Goal: Obtain resource: Download file/media

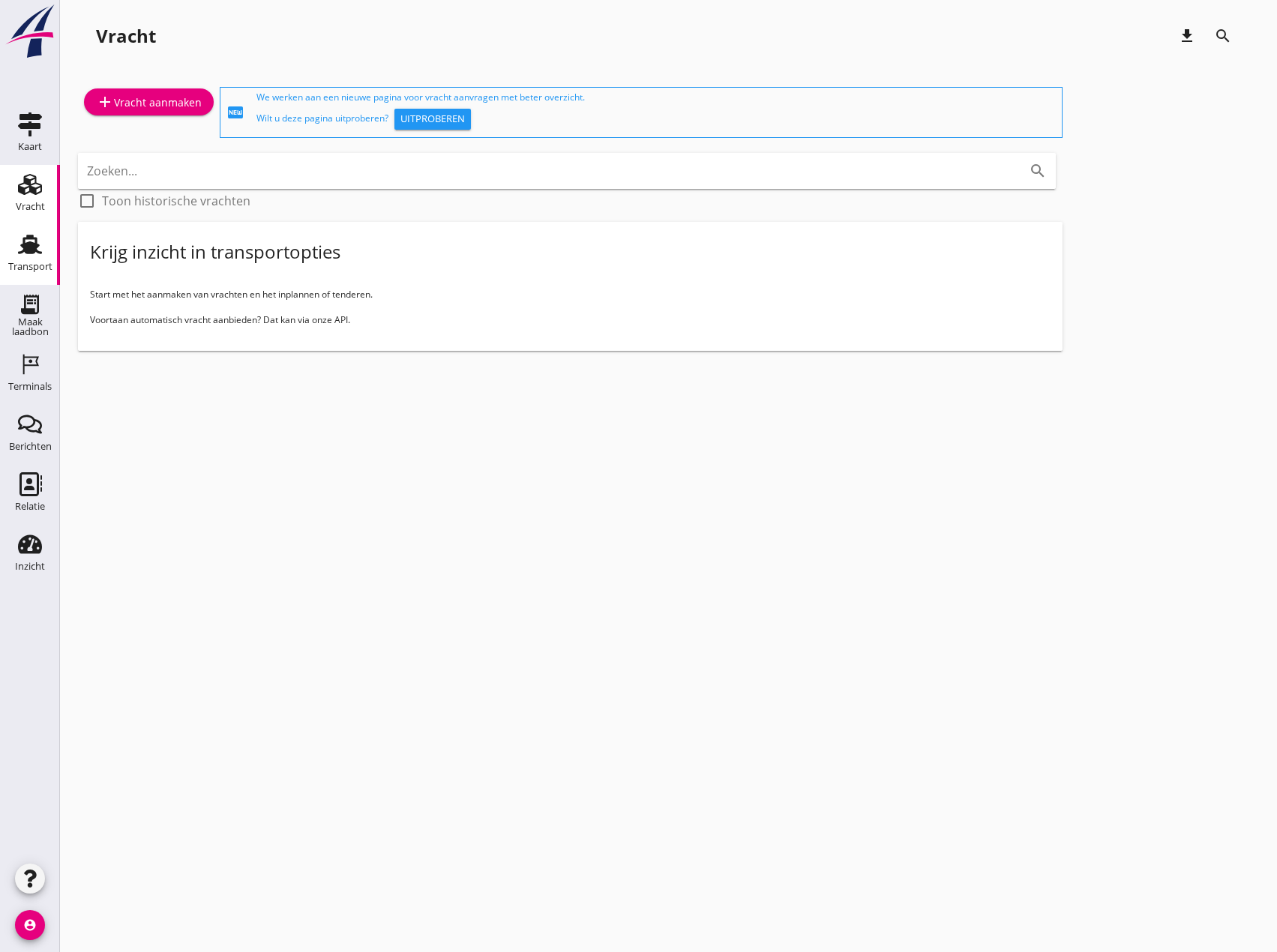
click at [22, 260] on div "Transport" at bounding box center [30, 267] width 44 height 21
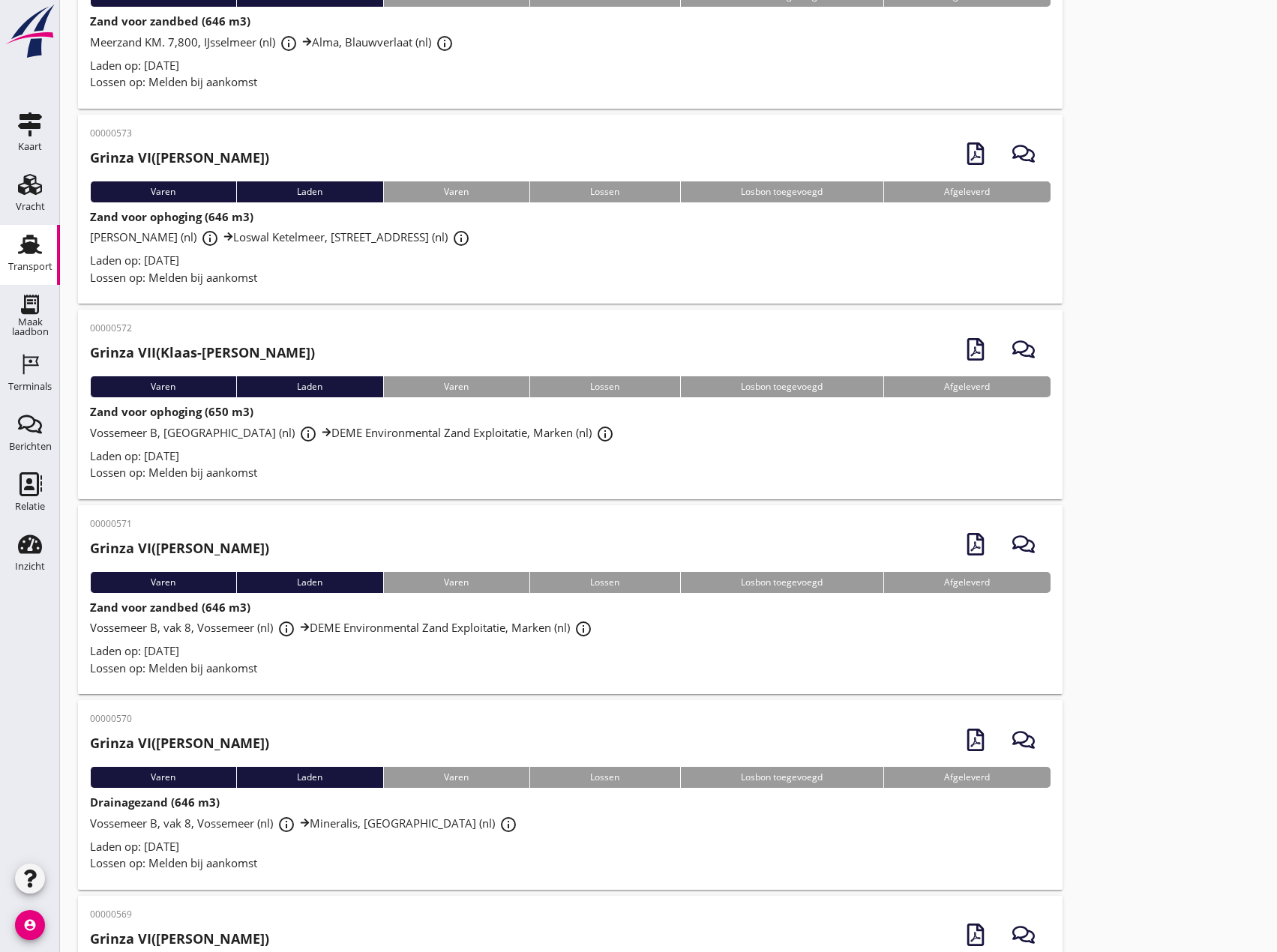
scroll to position [600, 0]
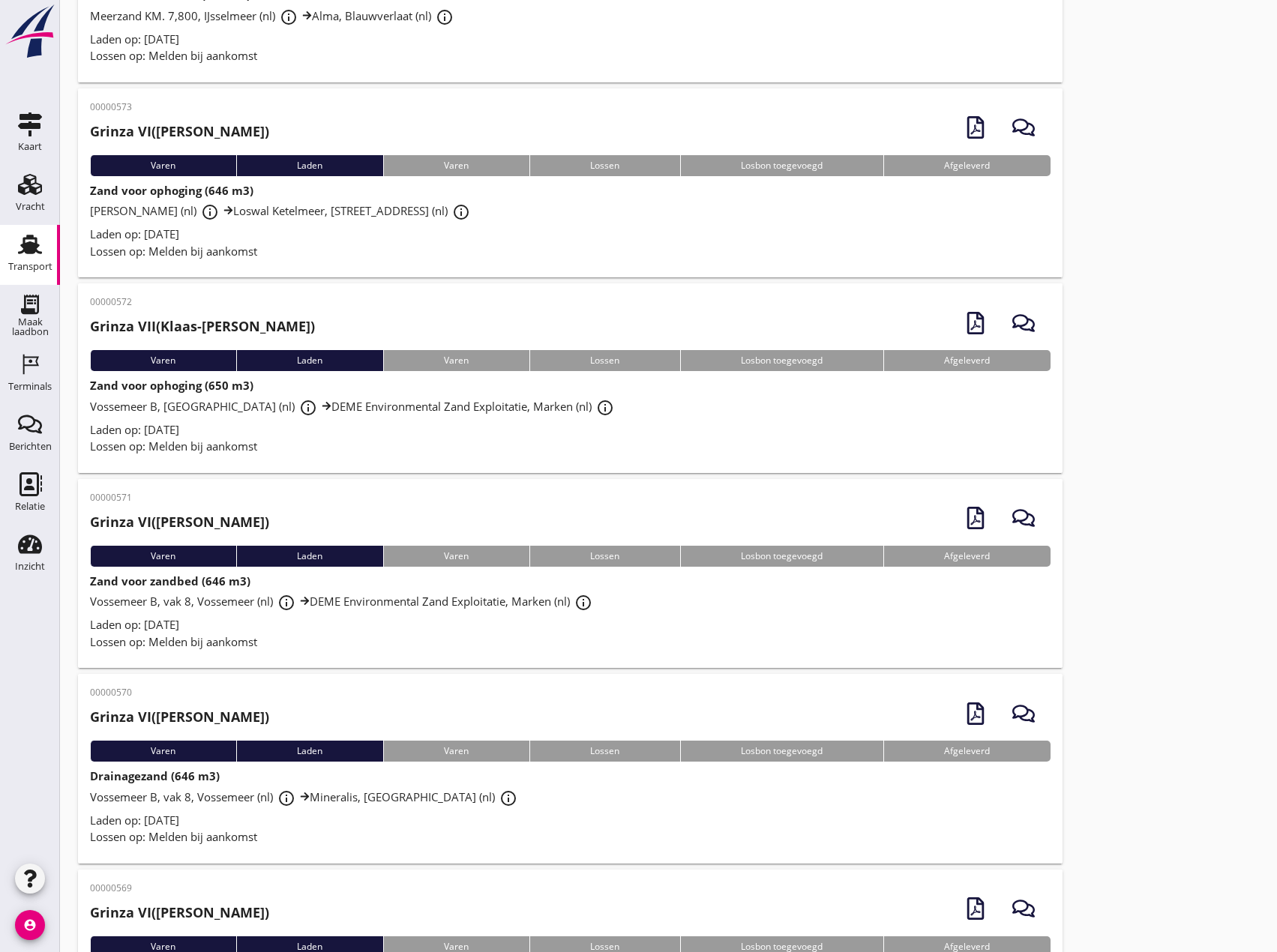
click at [566, 641] on div "Lossen op: Melden bij aankomst" at bounding box center [570, 641] width 960 height 17
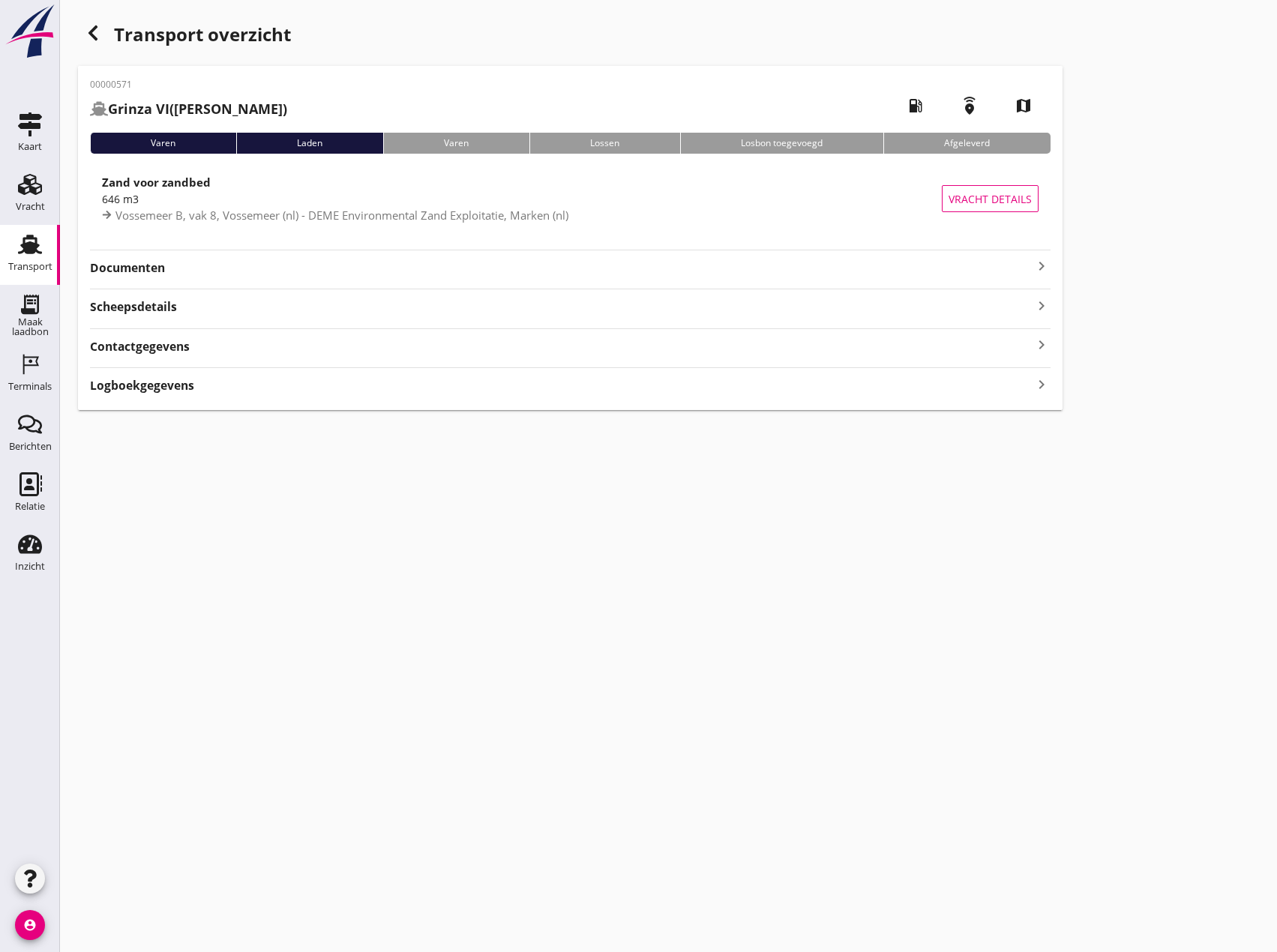
drag, startPoint x: 1043, startPoint y: 264, endPoint x: 1055, endPoint y: 285, distance: 24.2
click at [1043, 265] on icon "keyboard_arrow_right" at bounding box center [1042, 266] width 18 height 18
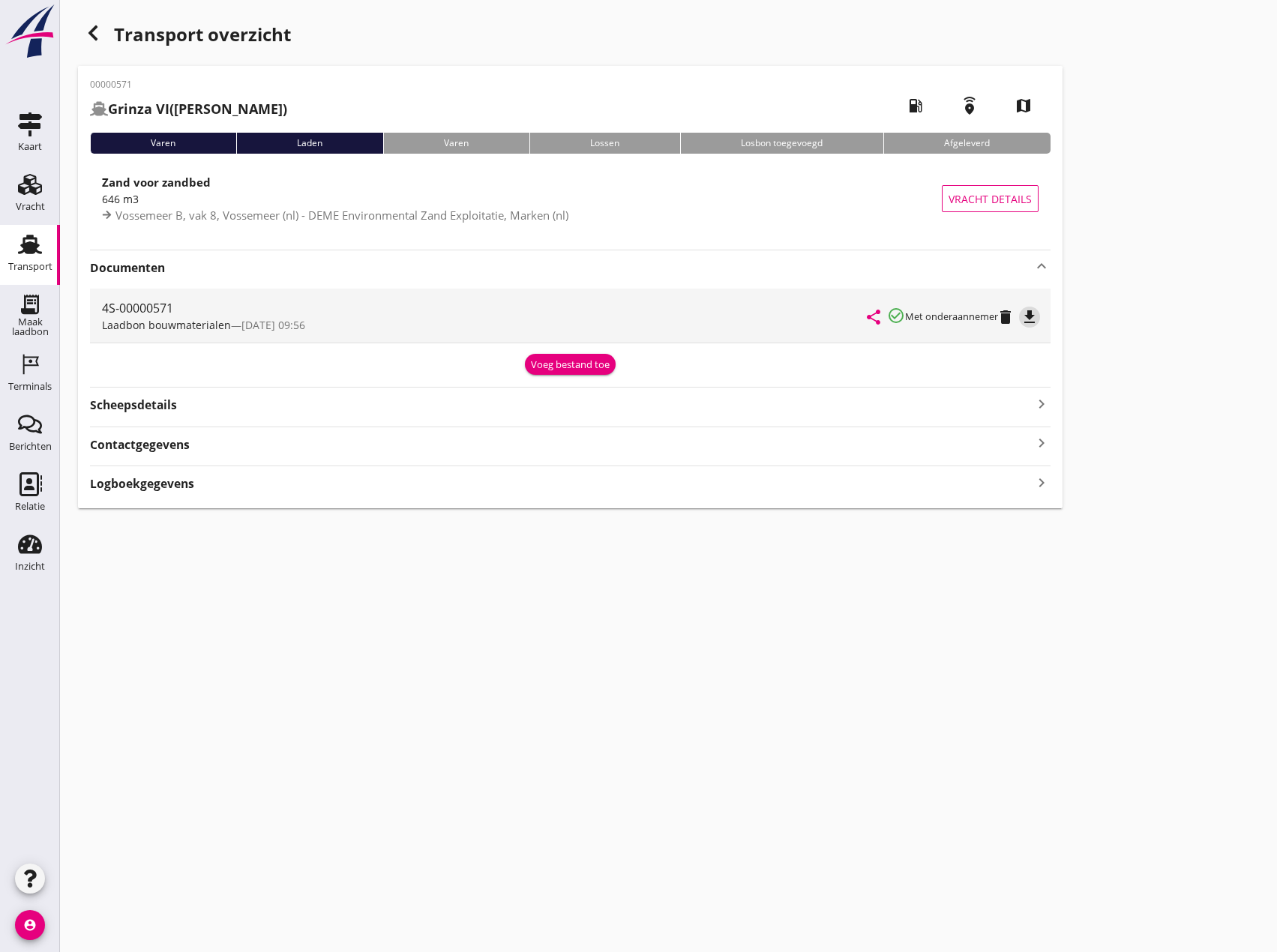
drag, startPoint x: 1032, startPoint y: 317, endPoint x: 1032, endPoint y: 329, distance: 12.0
click at [1032, 317] on icon "file_download" at bounding box center [1029, 317] width 18 height 18
click at [93, 30] on use "button" at bounding box center [93, 33] width 9 height 15
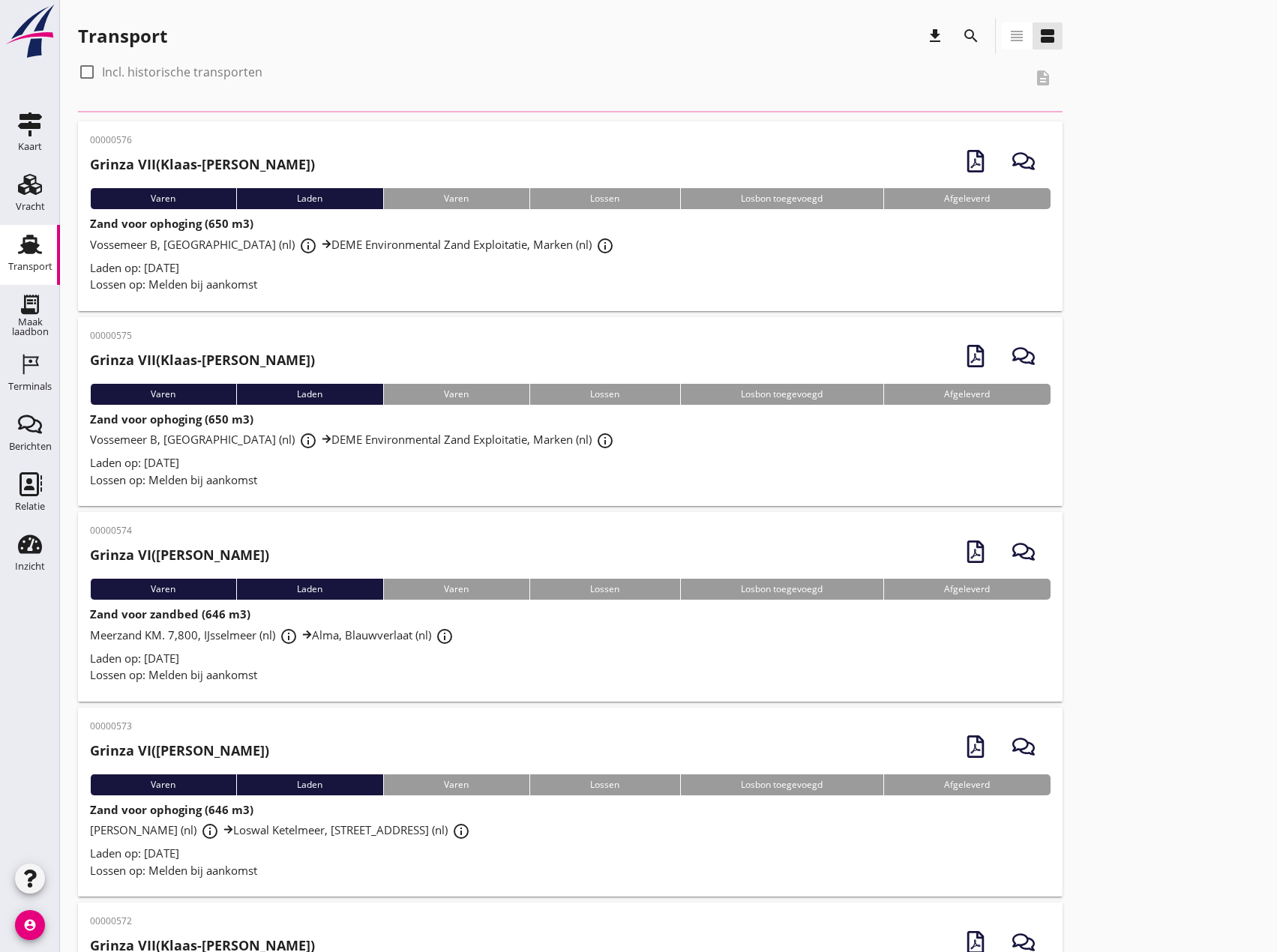
scroll to position [600, 0]
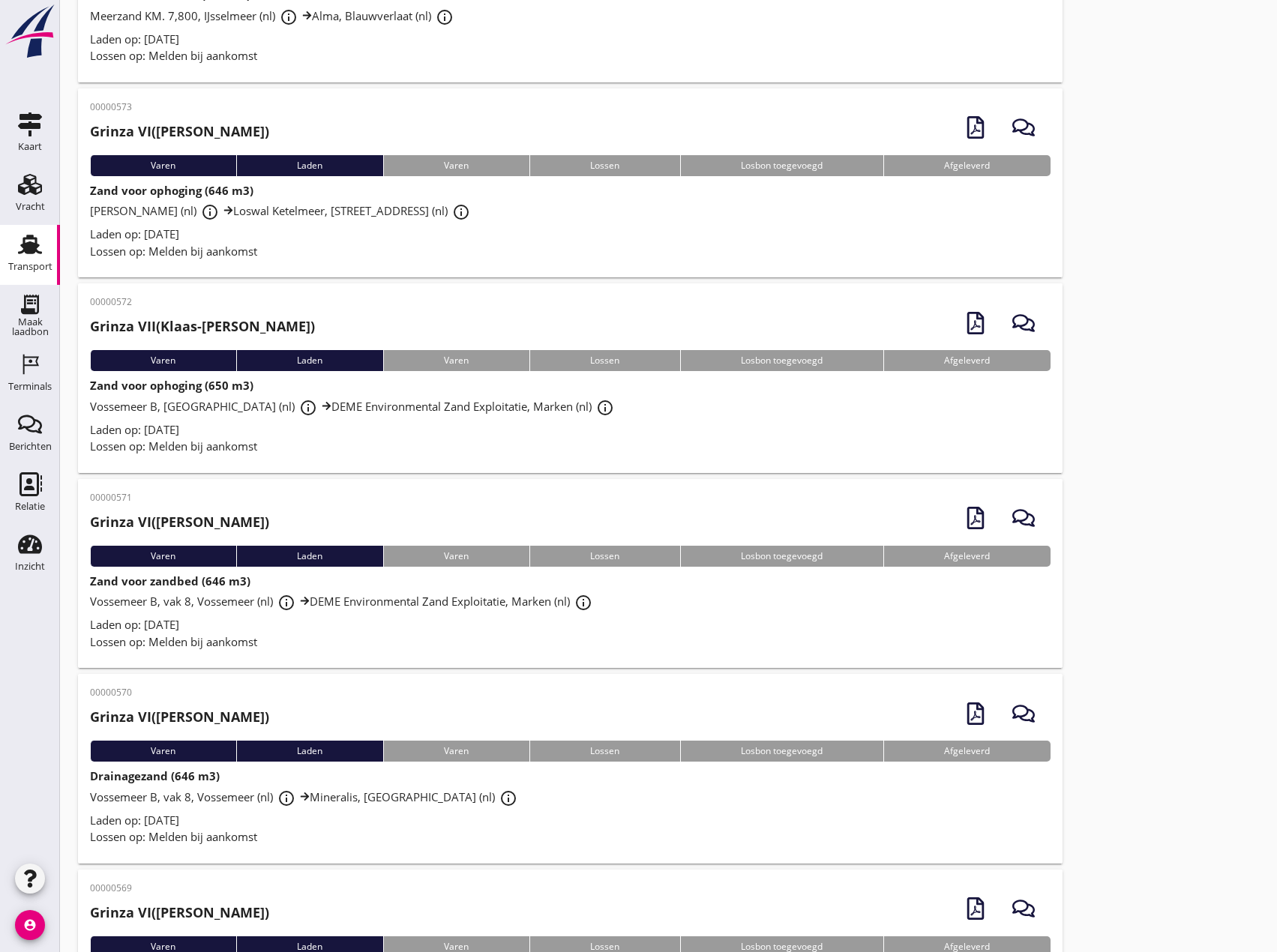
click at [196, 246] on span "Lossen op: Melden bij aankomst" at bounding box center [173, 251] width 167 height 15
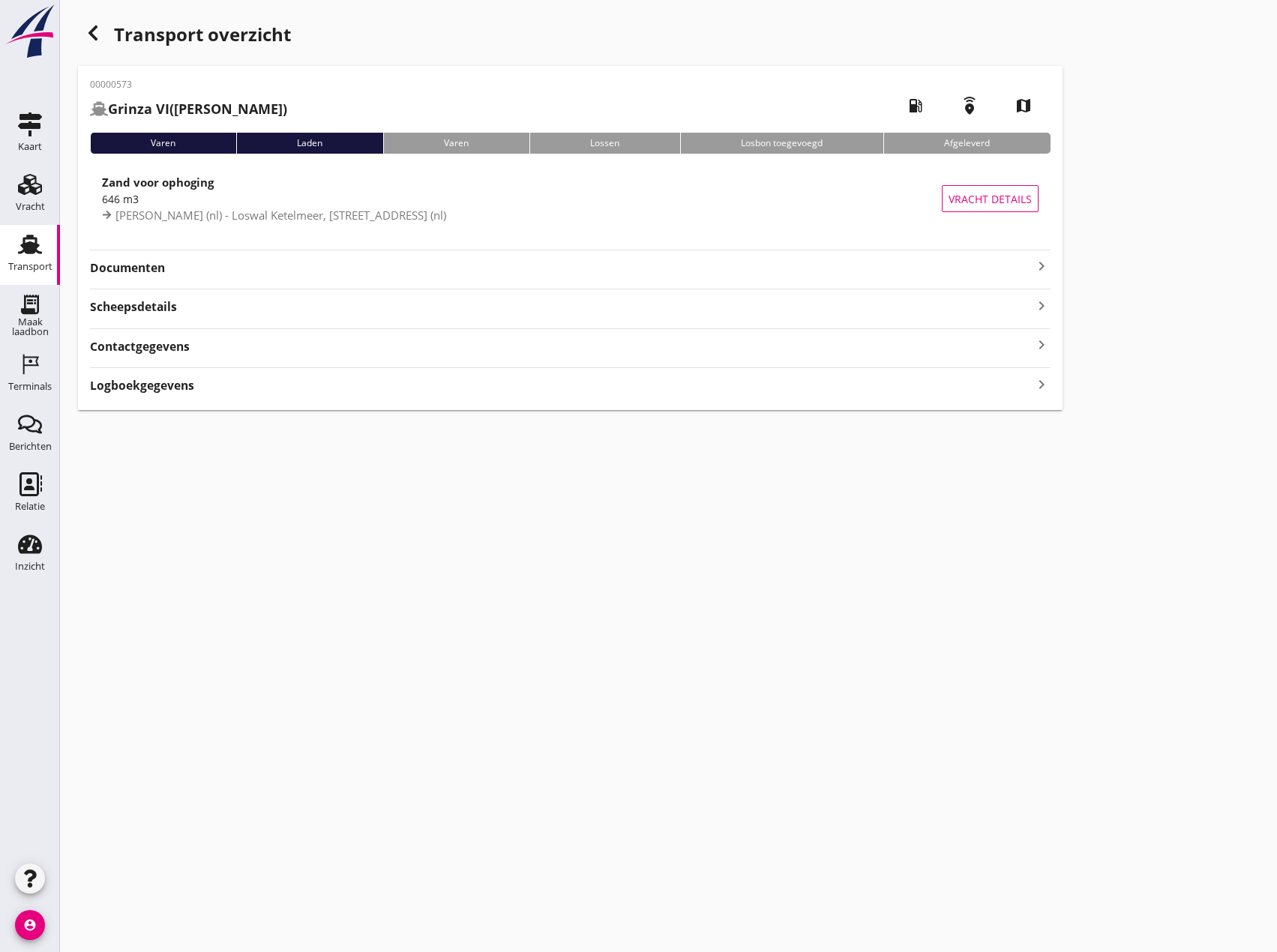
click at [1040, 262] on icon "keyboard_arrow_right" at bounding box center [1042, 266] width 18 height 18
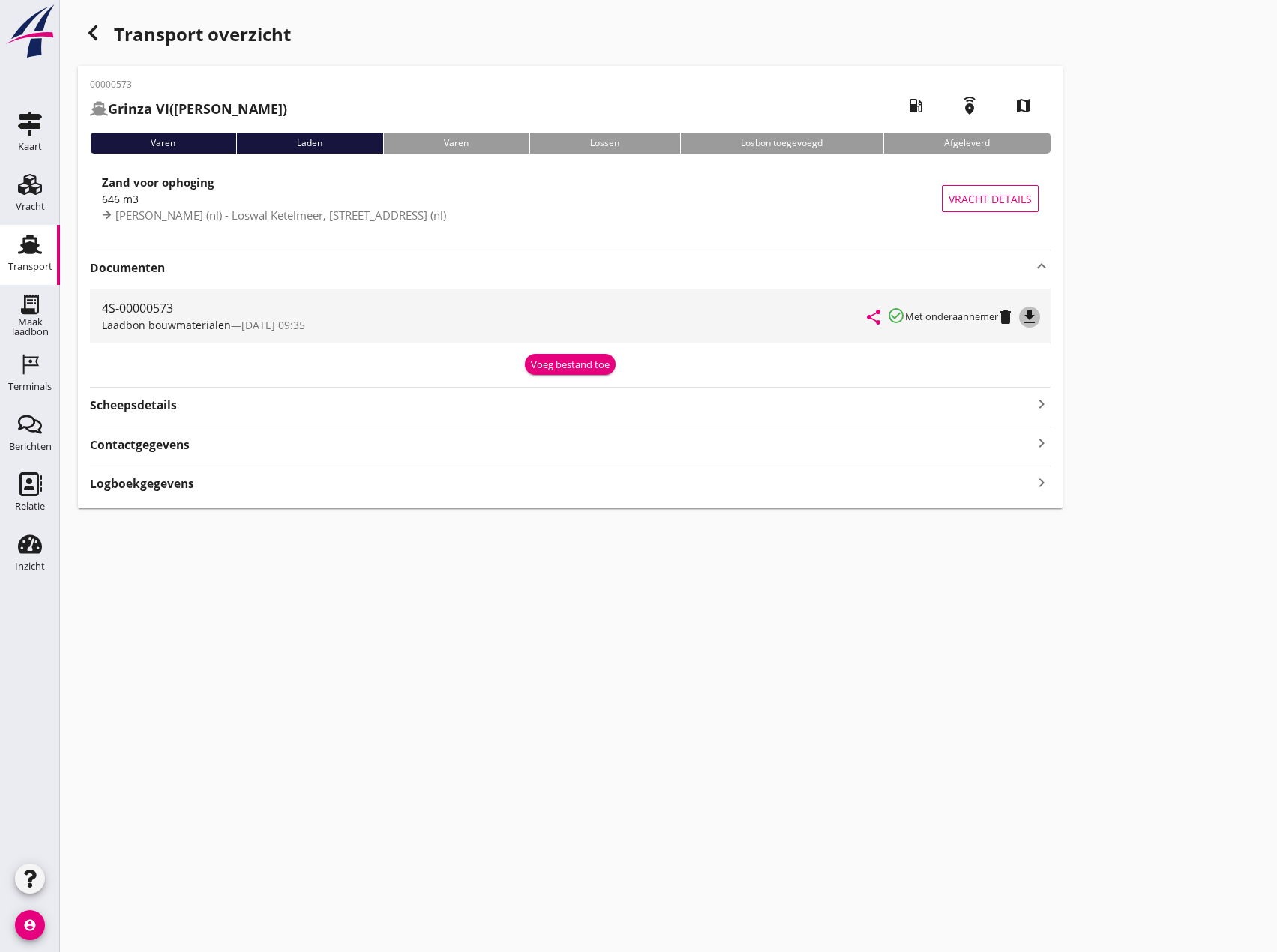
click at [1034, 317] on icon "file_download" at bounding box center [1029, 317] width 18 height 18
click at [91, 40] on icon "button" at bounding box center [93, 33] width 18 height 18
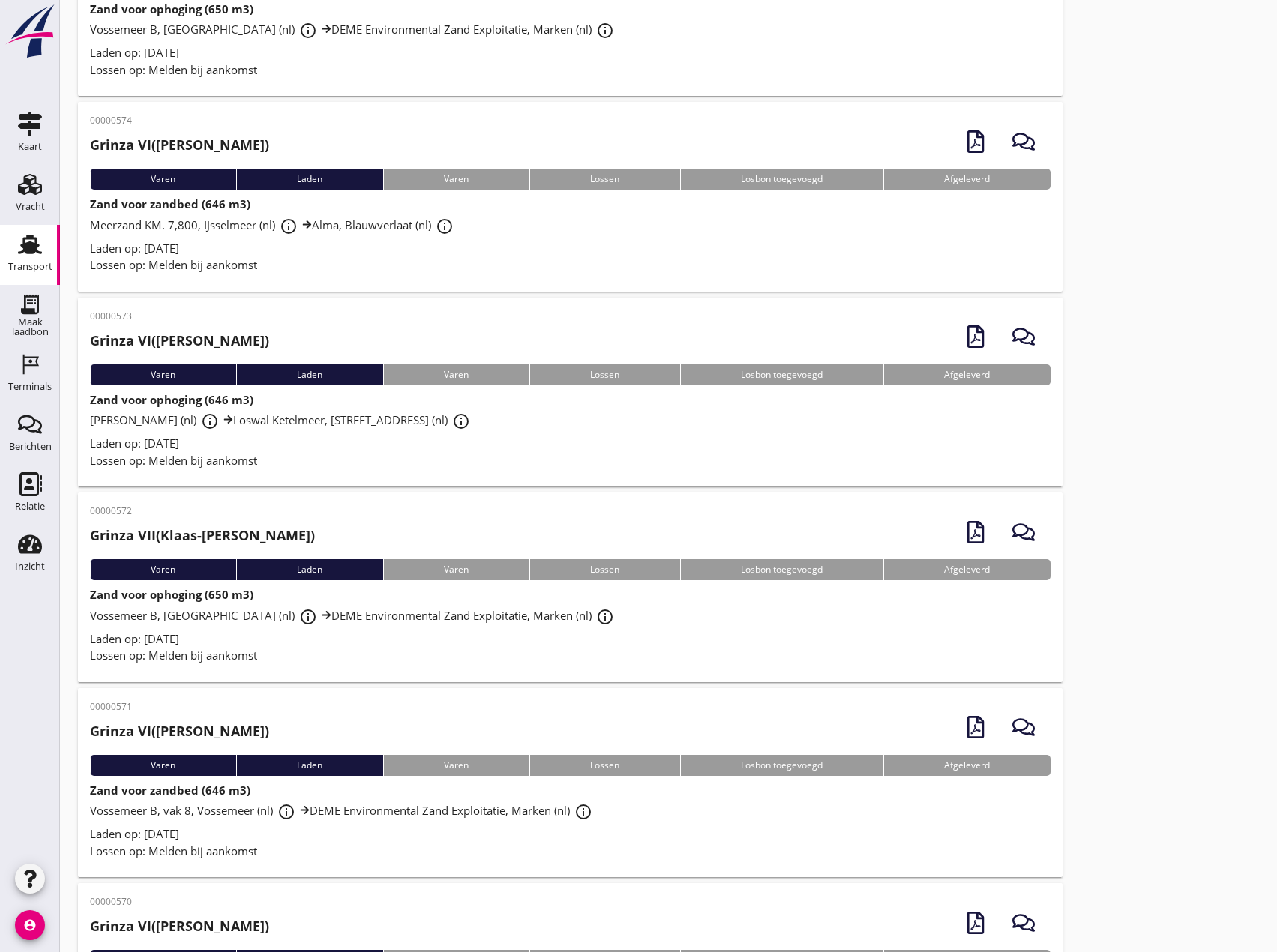
scroll to position [375, 0]
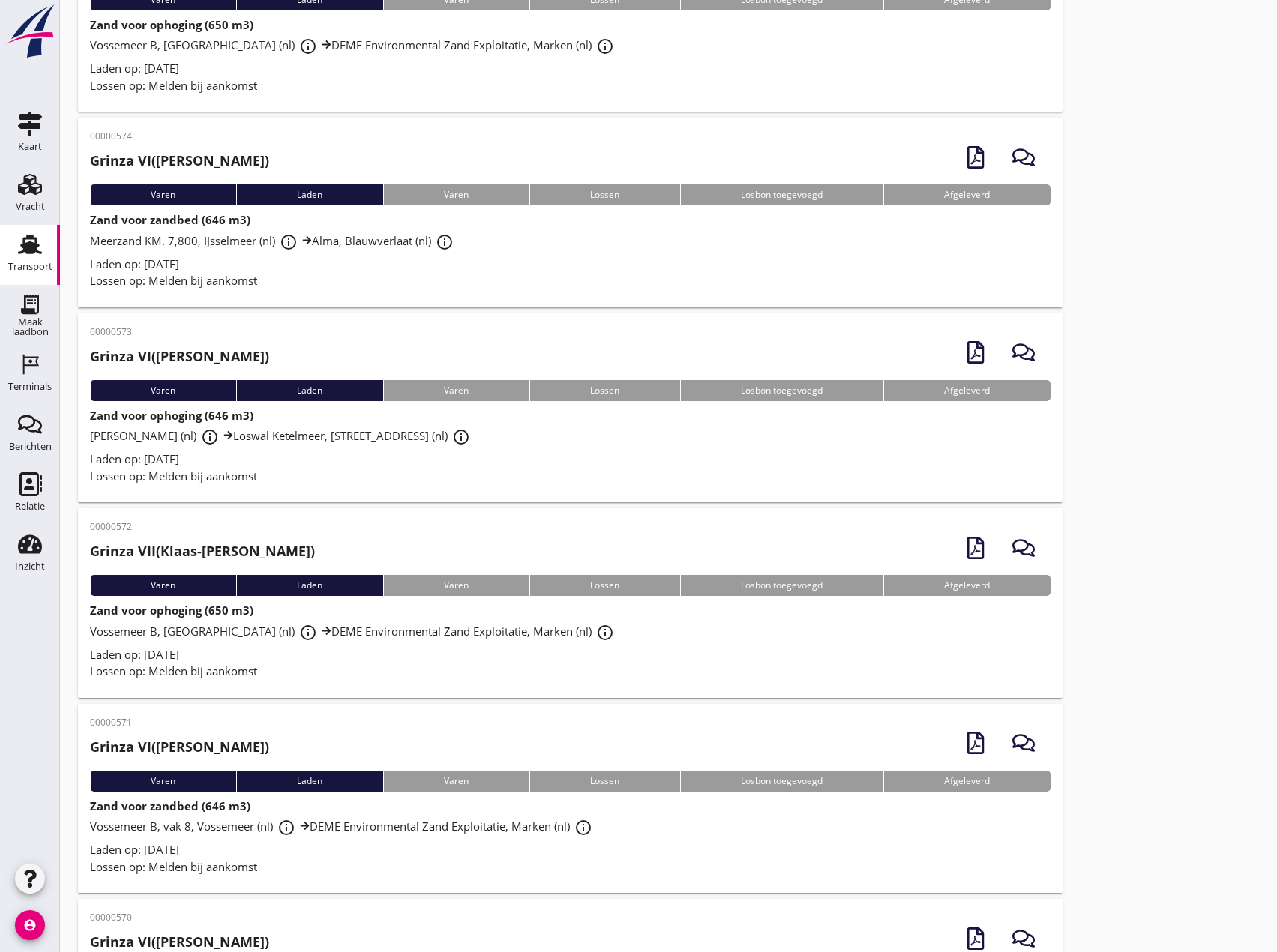
click at [287, 284] on div "Lossen op: Melden bij aankomst" at bounding box center [570, 280] width 960 height 17
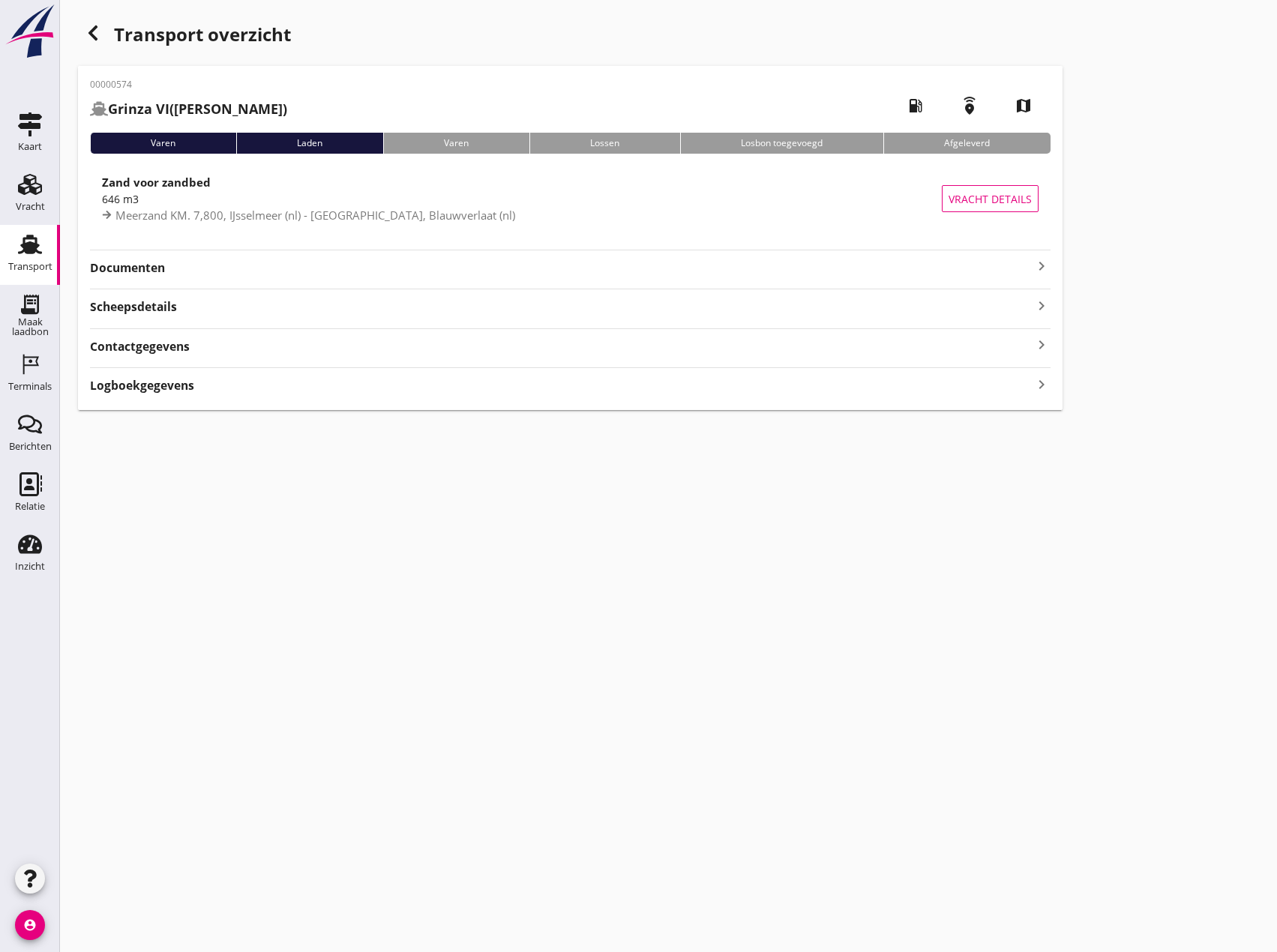
drag, startPoint x: 1033, startPoint y: 266, endPoint x: 1043, endPoint y: 271, distance: 11.2
click at [1033, 266] on icon "keyboard_arrow_right" at bounding box center [1042, 266] width 18 height 18
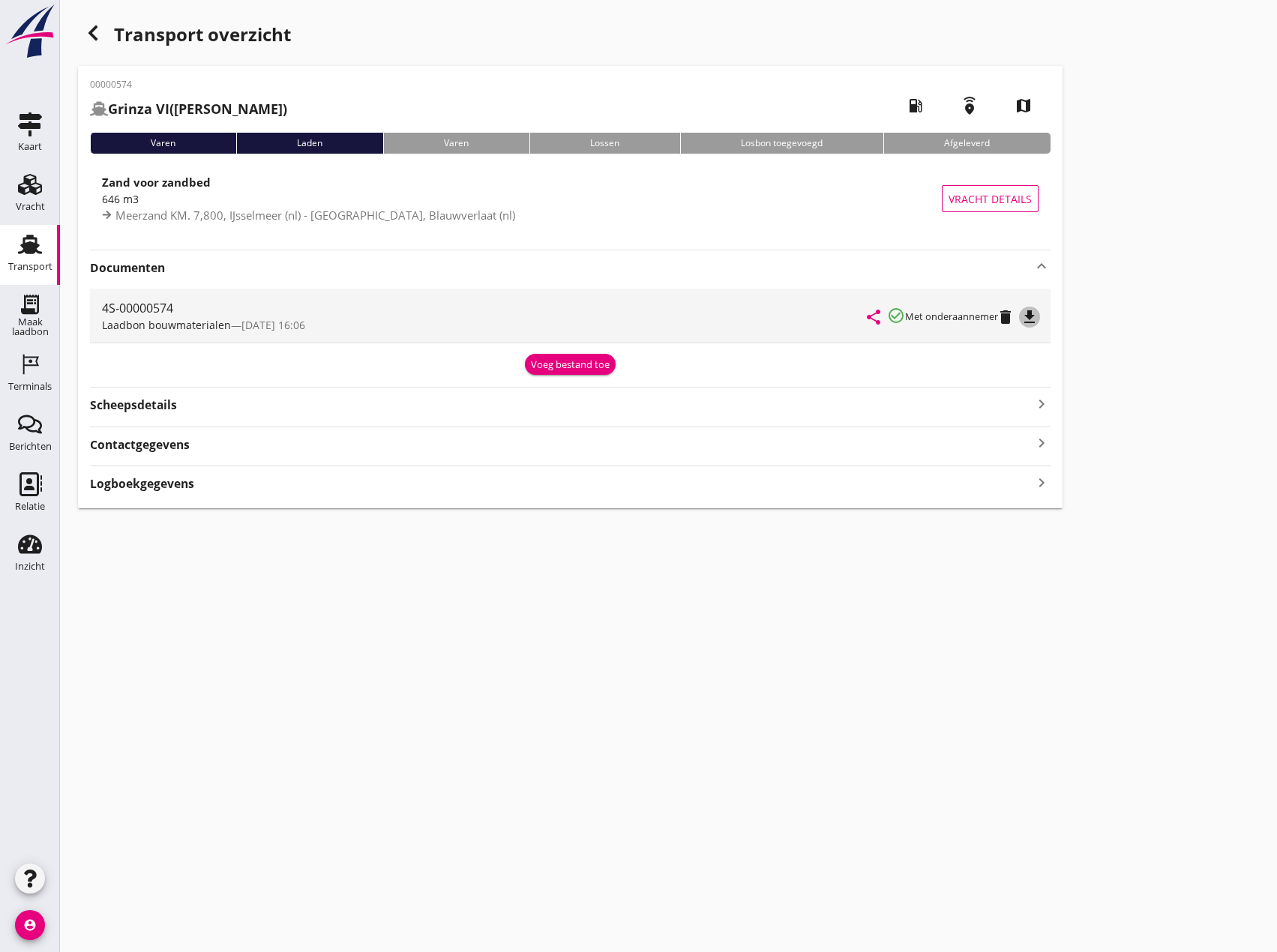
click at [1029, 314] on icon "file_download" at bounding box center [1029, 317] width 18 height 18
click at [614, 673] on div "cancel You are impersonating another user. Transport overzicht 00000574 Grinza …" at bounding box center [668, 476] width 1217 height 952
click at [94, 37] on use "button" at bounding box center [93, 33] width 9 height 15
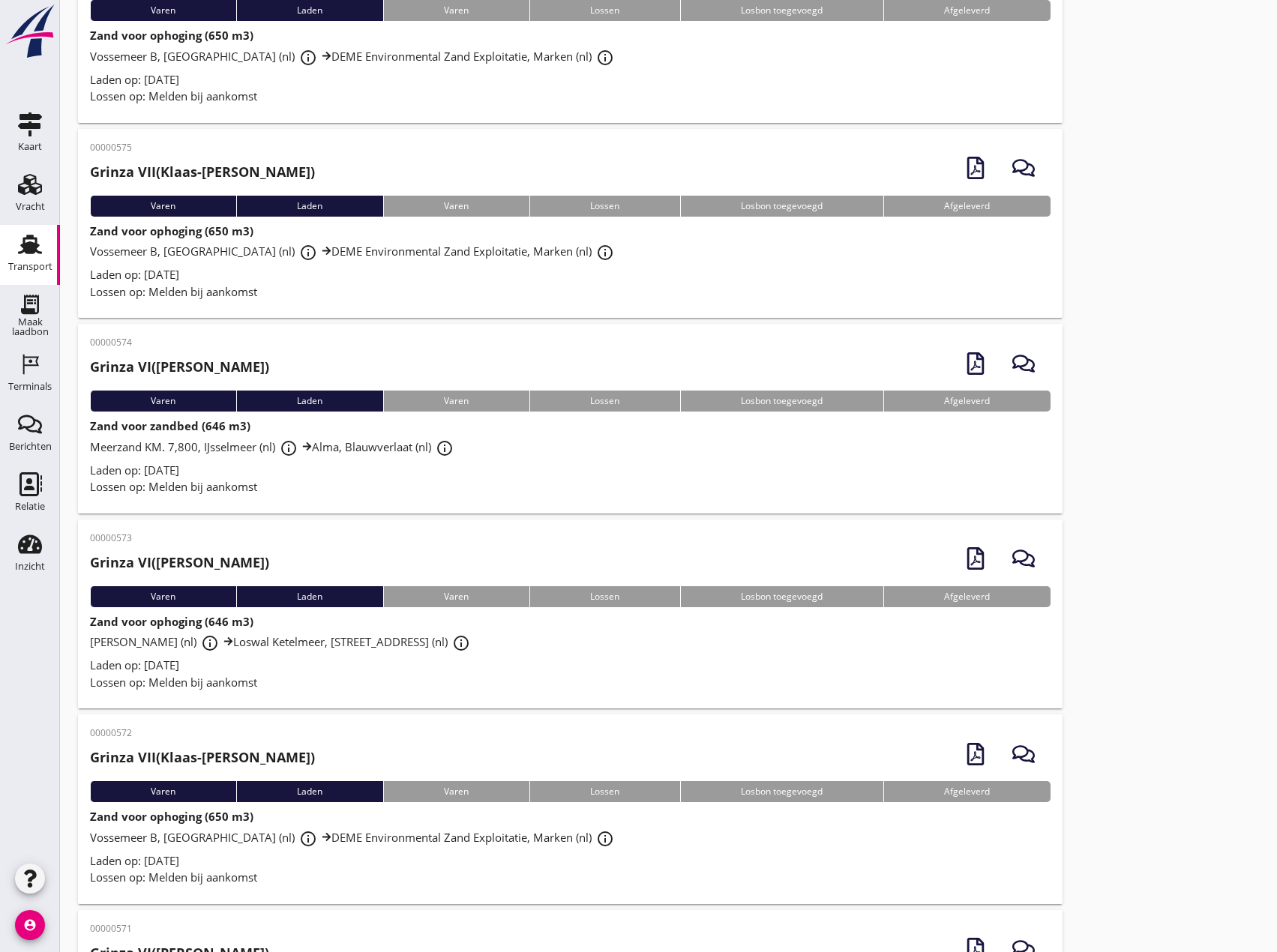
scroll to position [150, 0]
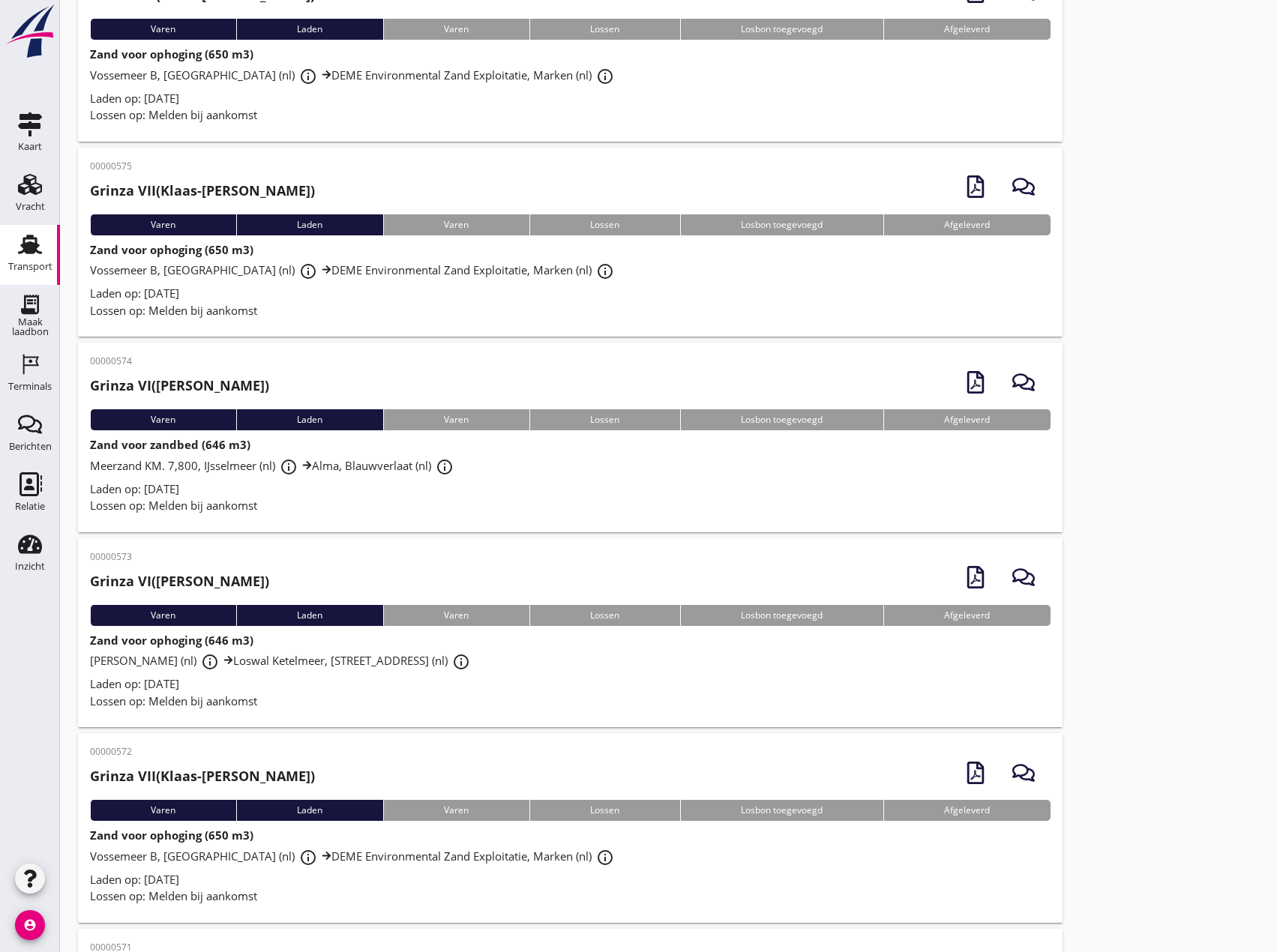
click at [301, 849] on span "Vossemeer B, [GEOGRAPHIC_DATA] (nl) info_outline DEME Environmental Zand Exploi…" at bounding box center [354, 856] width 529 height 15
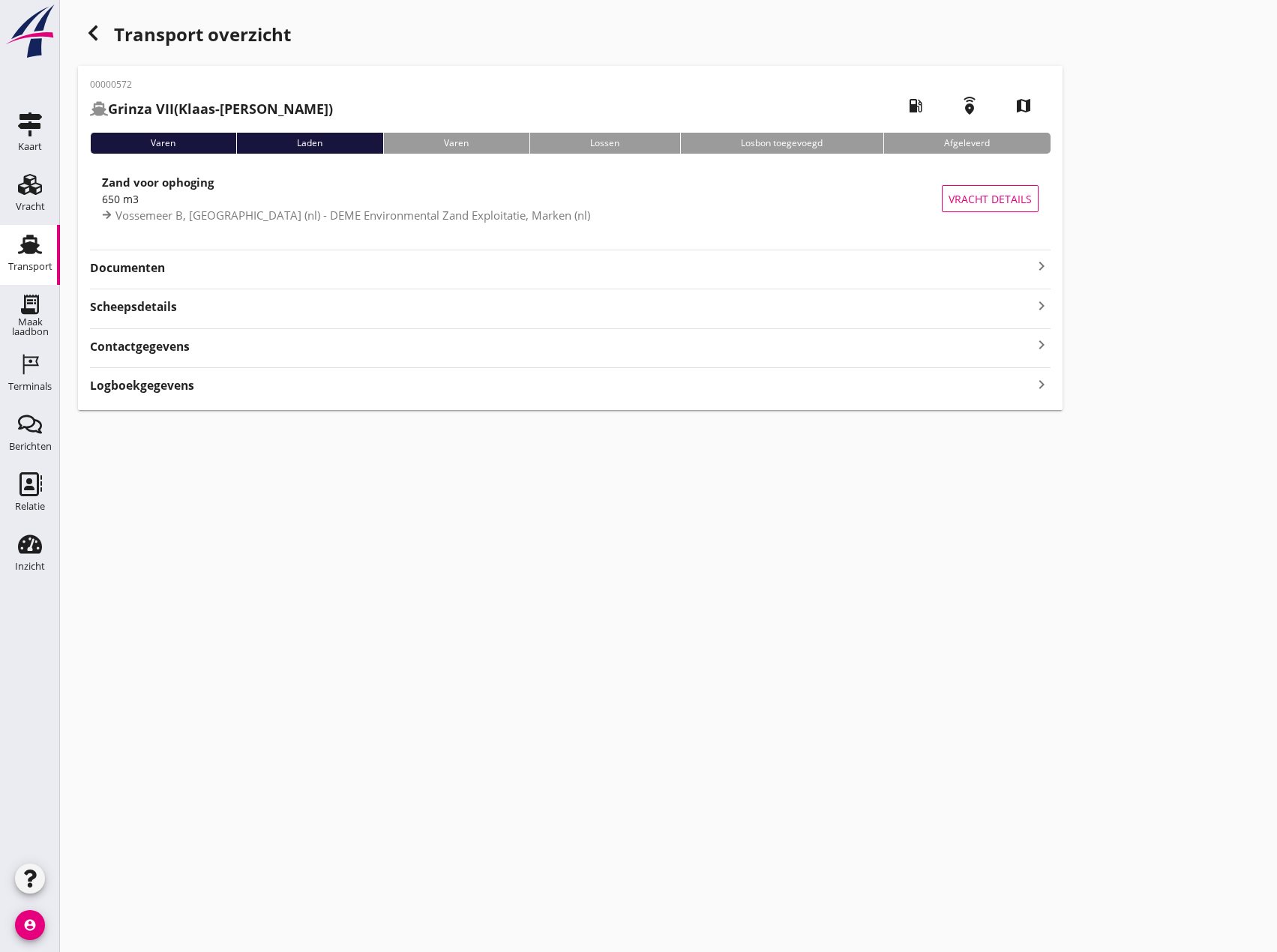
click at [1037, 269] on icon "keyboard_arrow_right" at bounding box center [1042, 266] width 18 height 18
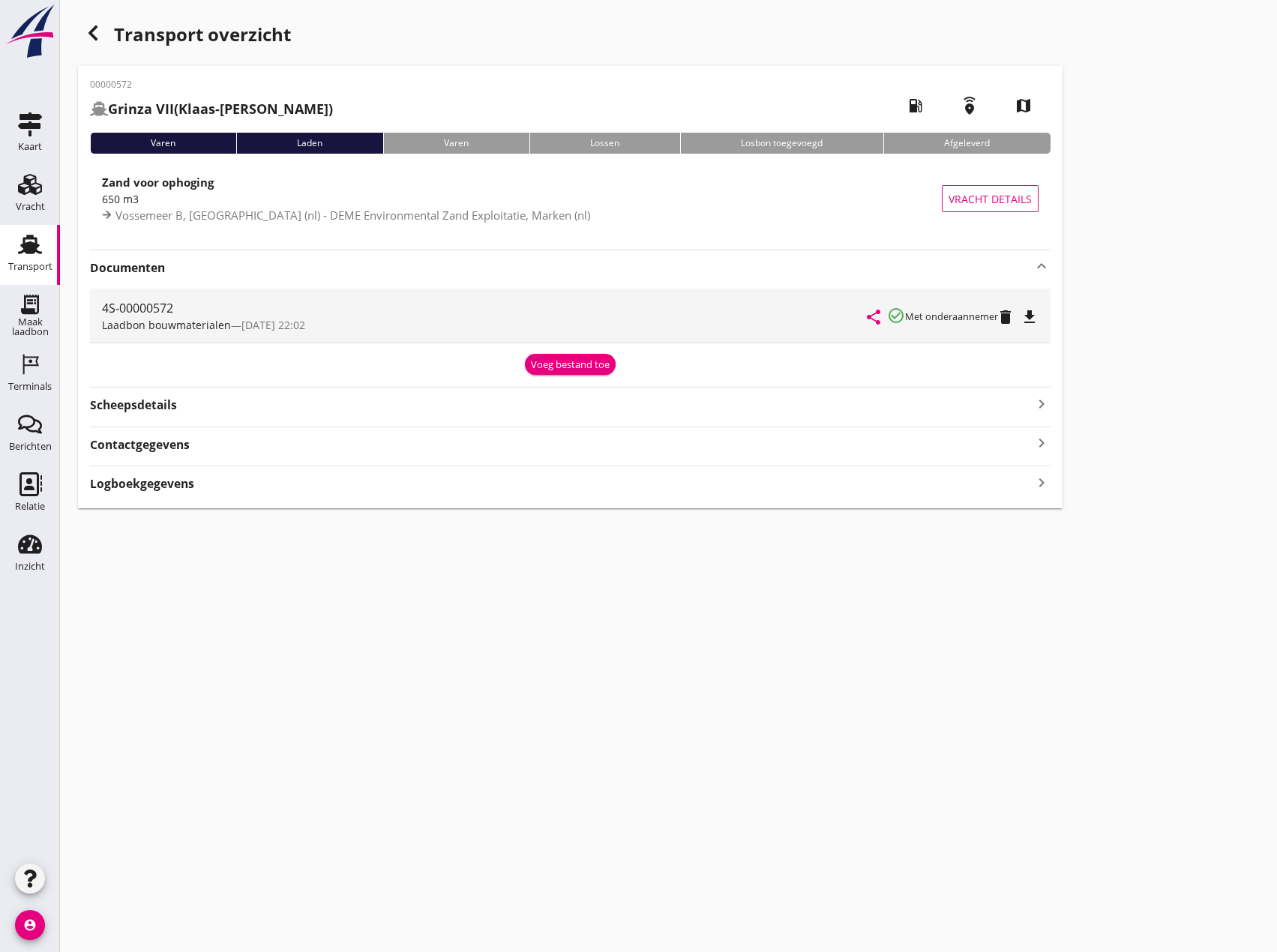
click at [1037, 327] on div "share check_circle_outline Met onderaannemer delete file_download" at bounding box center [953, 315] width 171 height 54
drag, startPoint x: 1037, startPoint y: 311, endPoint x: 1023, endPoint y: 331, distance: 24.4
click at [1037, 312] on icon "file_download" at bounding box center [1029, 317] width 18 height 18
click at [96, 31] on icon "button" at bounding box center [93, 33] width 18 height 18
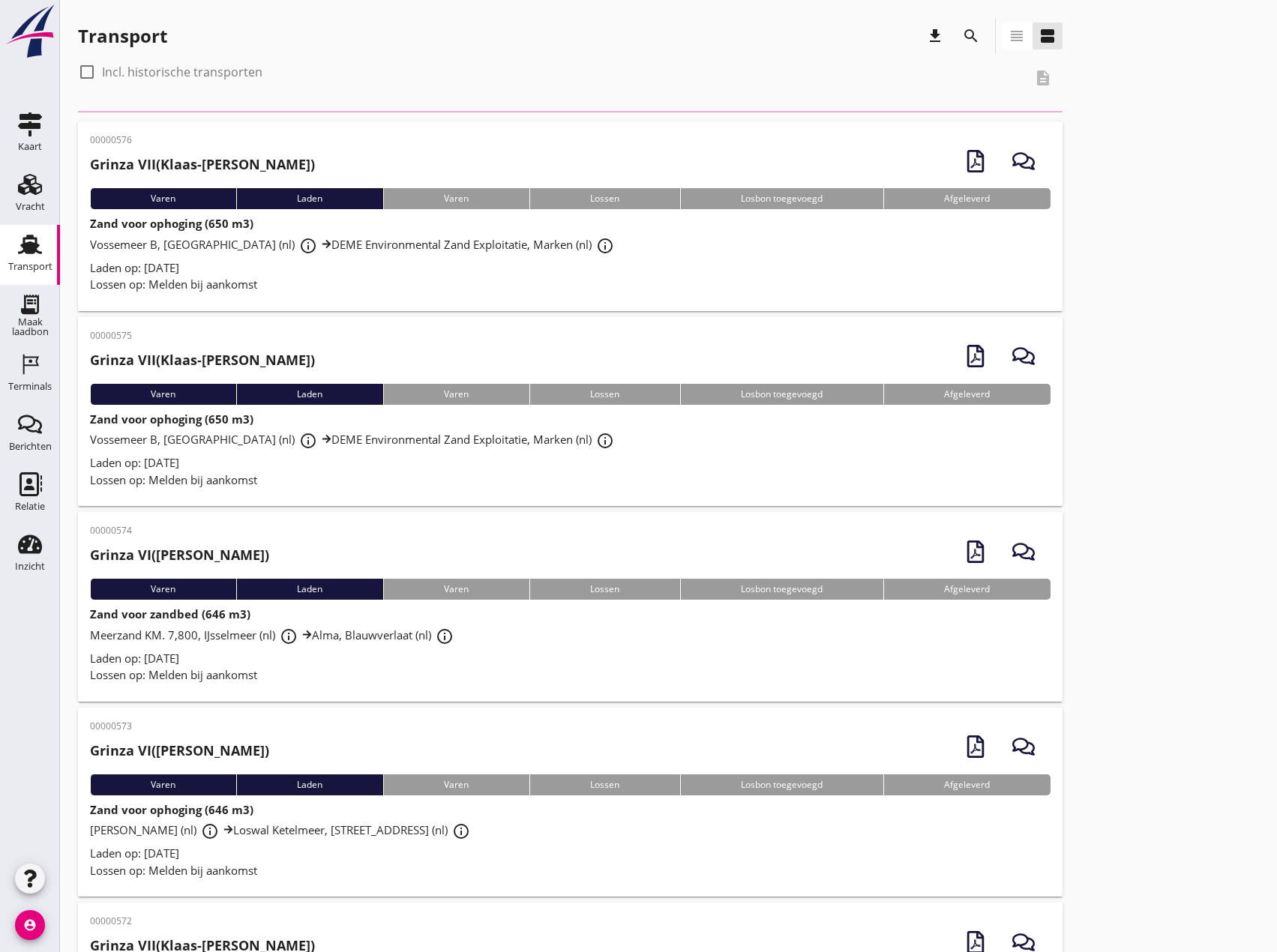
scroll to position [150, 0]
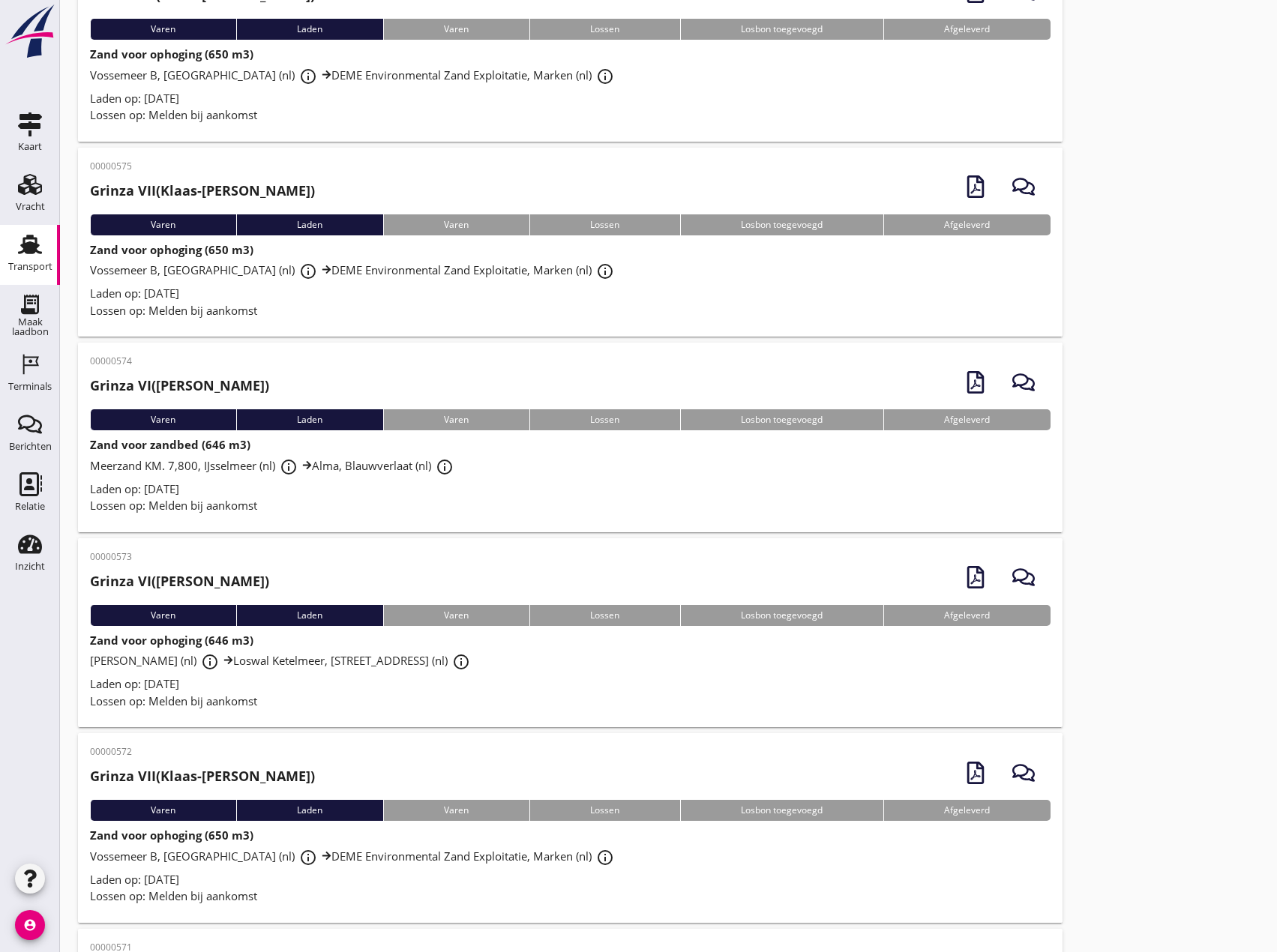
click at [284, 295] on div "Laden op: [DATE]" at bounding box center [570, 293] width 960 height 17
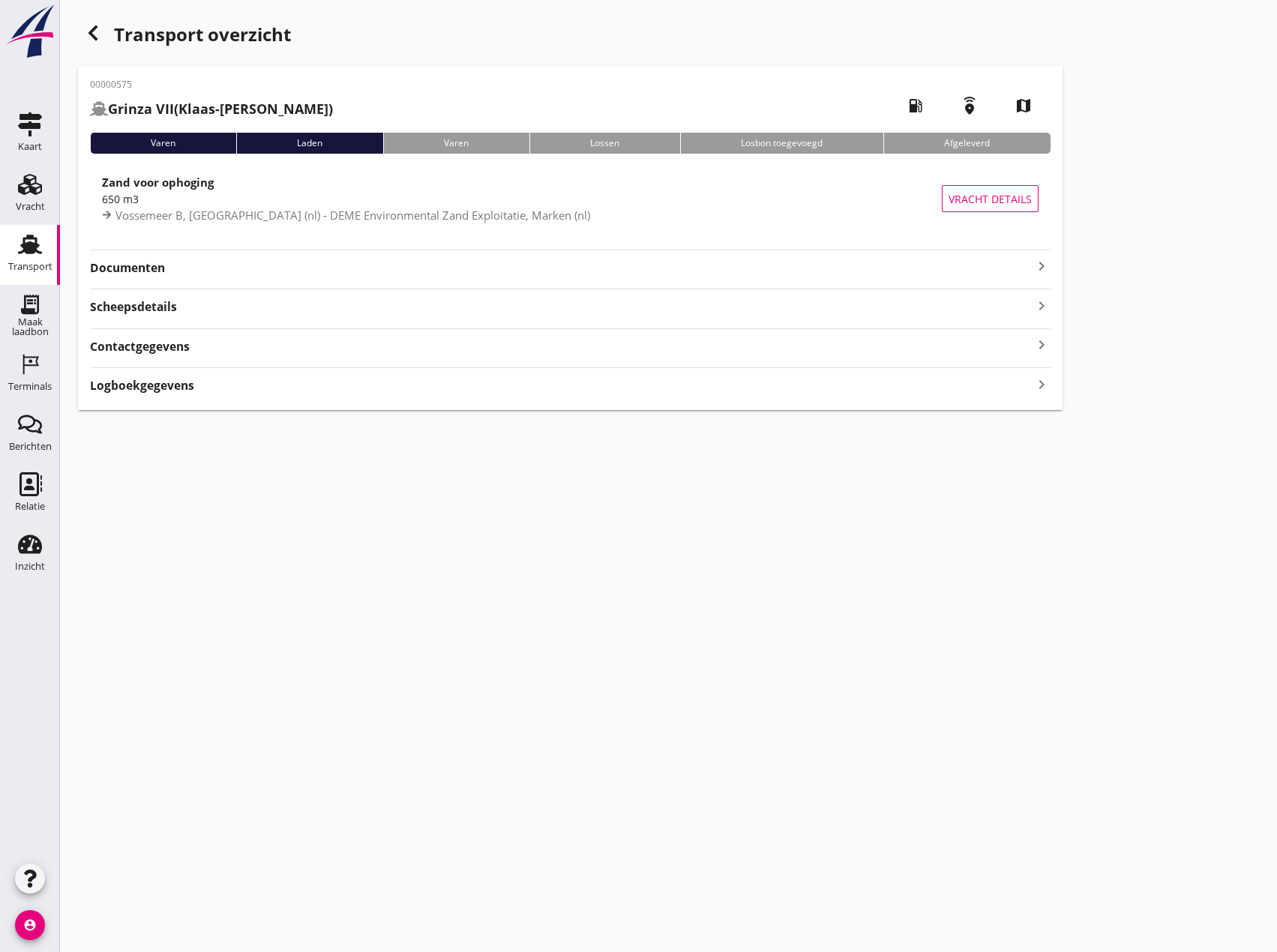
click at [1038, 267] on icon "keyboard_arrow_right" at bounding box center [1042, 266] width 18 height 18
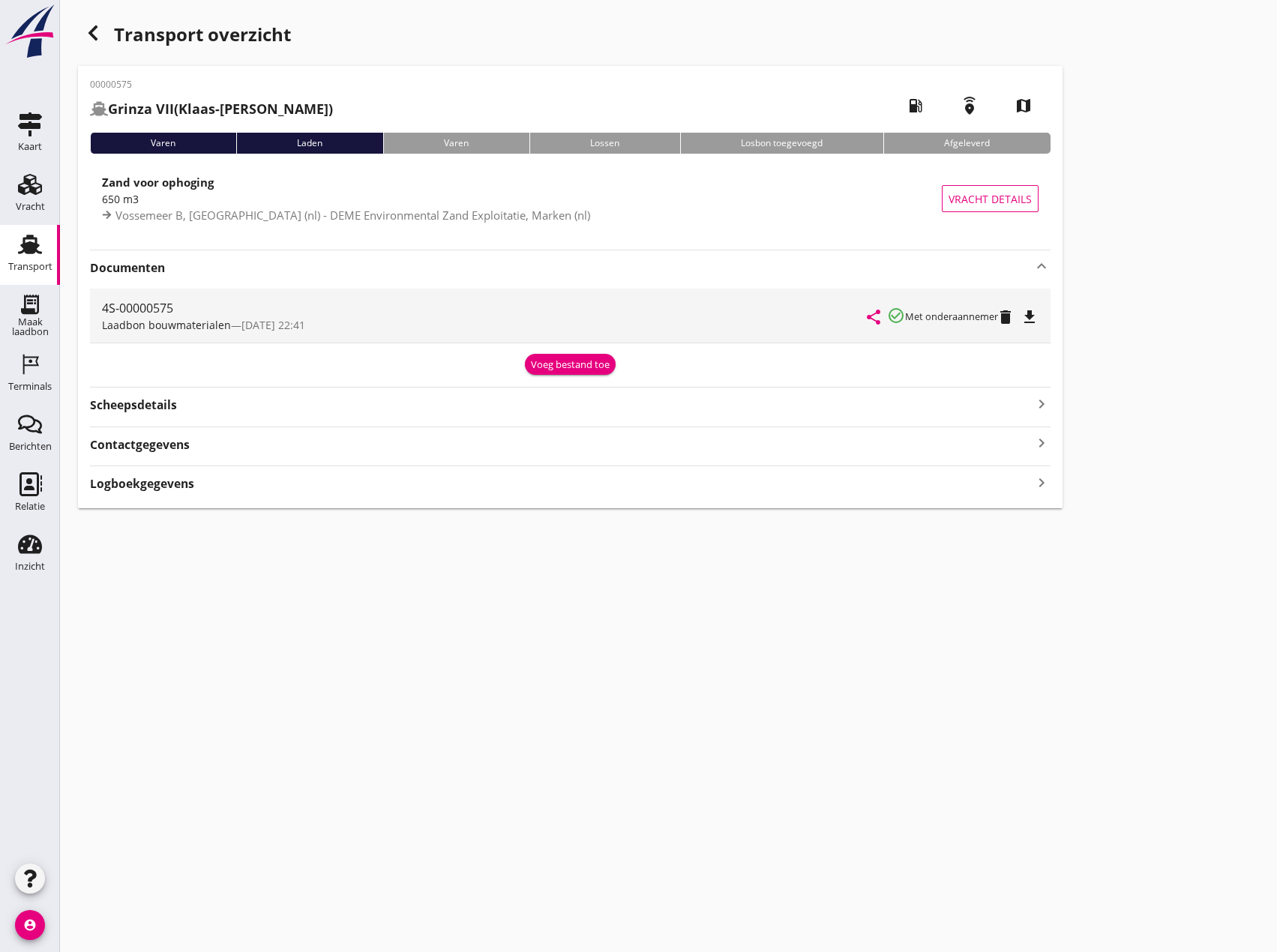
click at [1038, 317] on icon "file_download" at bounding box center [1029, 317] width 18 height 18
